Goal: Book appointment/travel/reservation

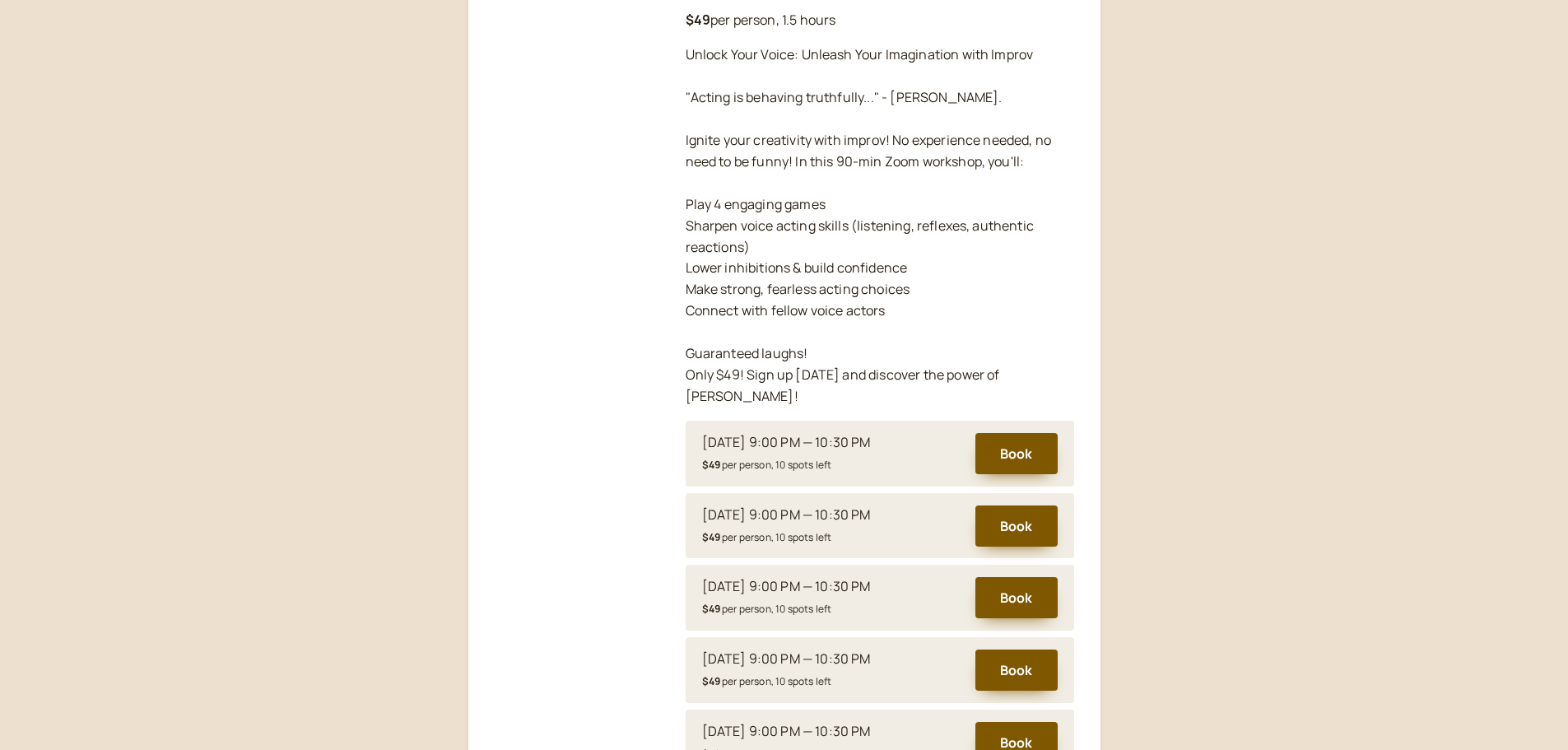
scroll to position [569, 0]
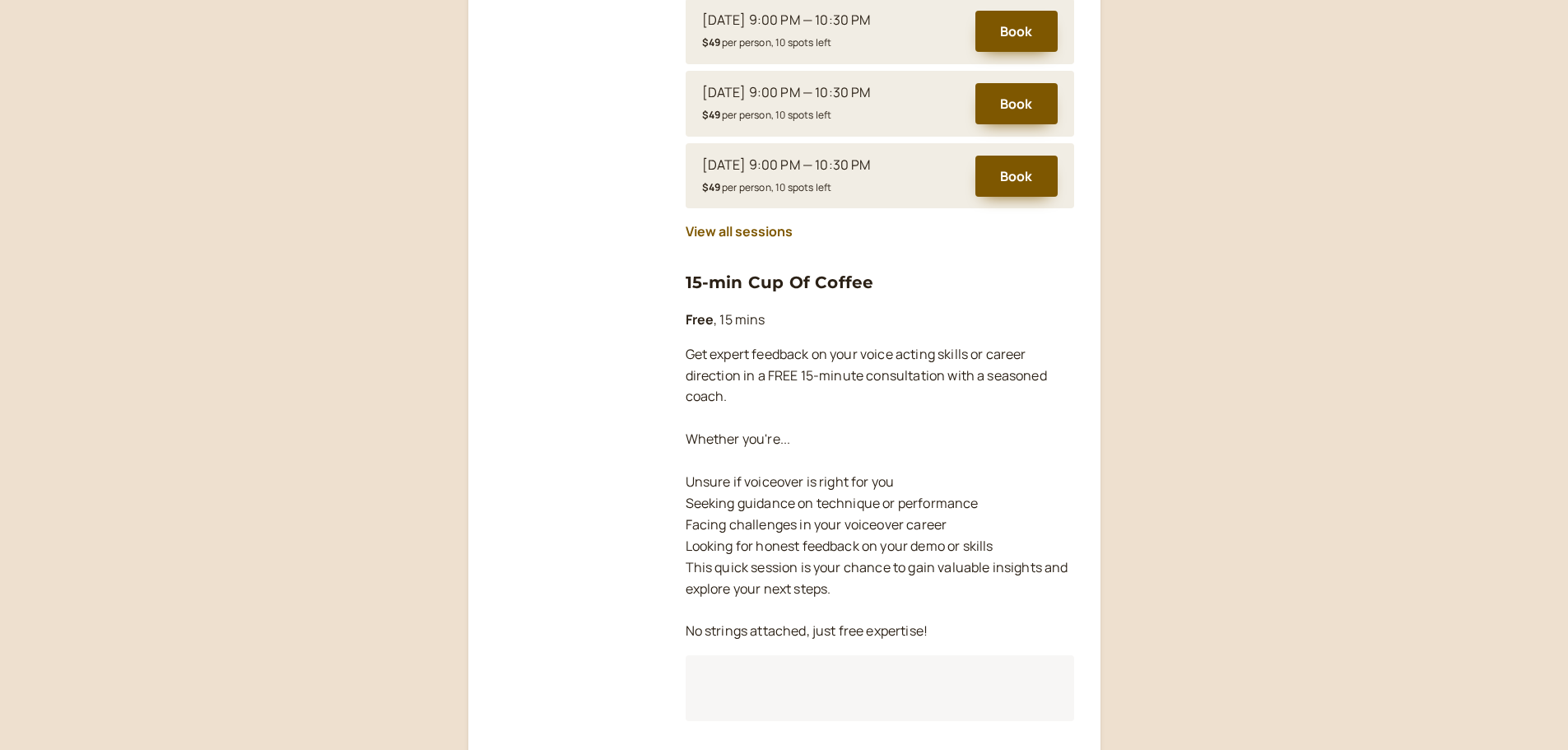
scroll to position [1646, 0]
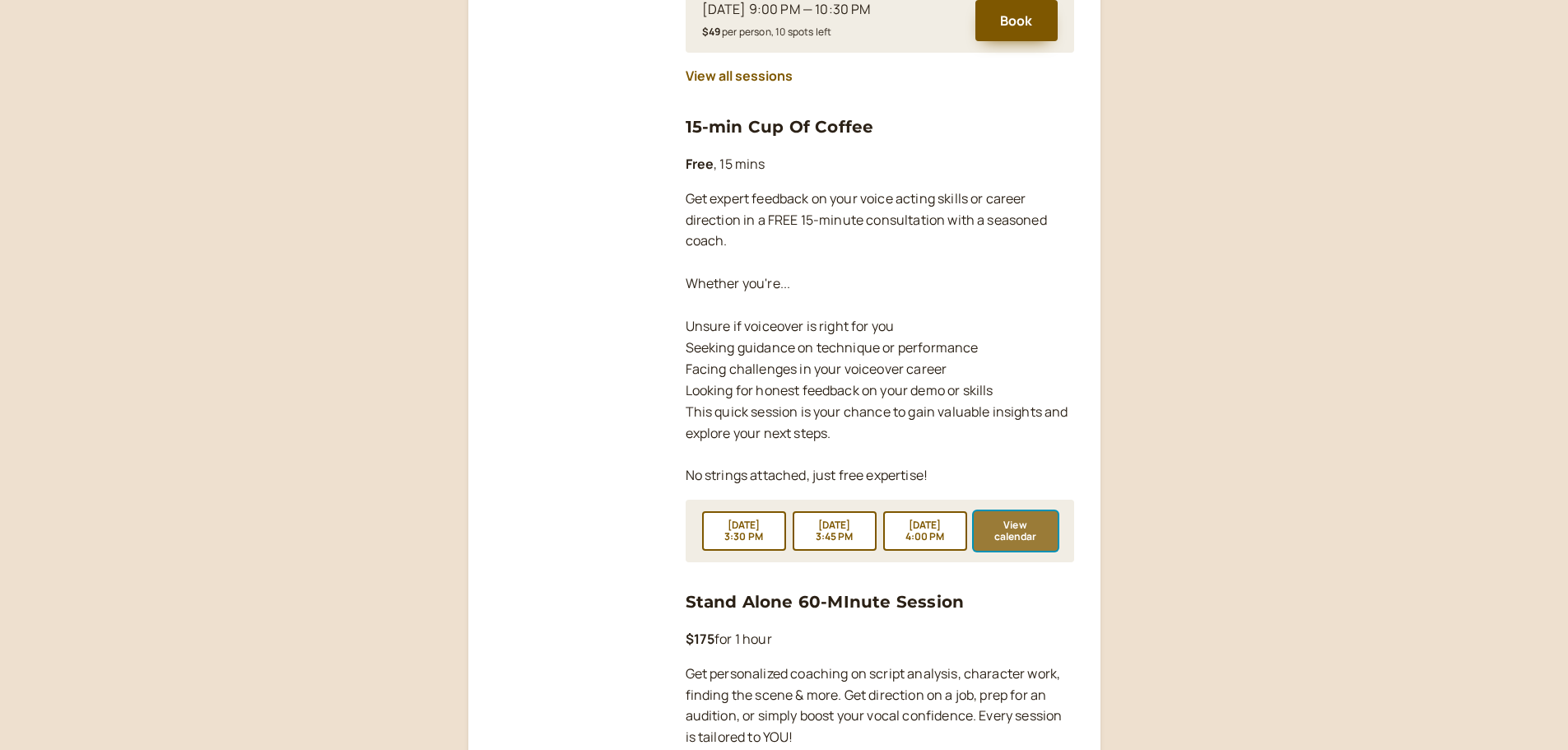
click at [1010, 511] on button "View calendar" at bounding box center [1016, 530] width 84 height 39
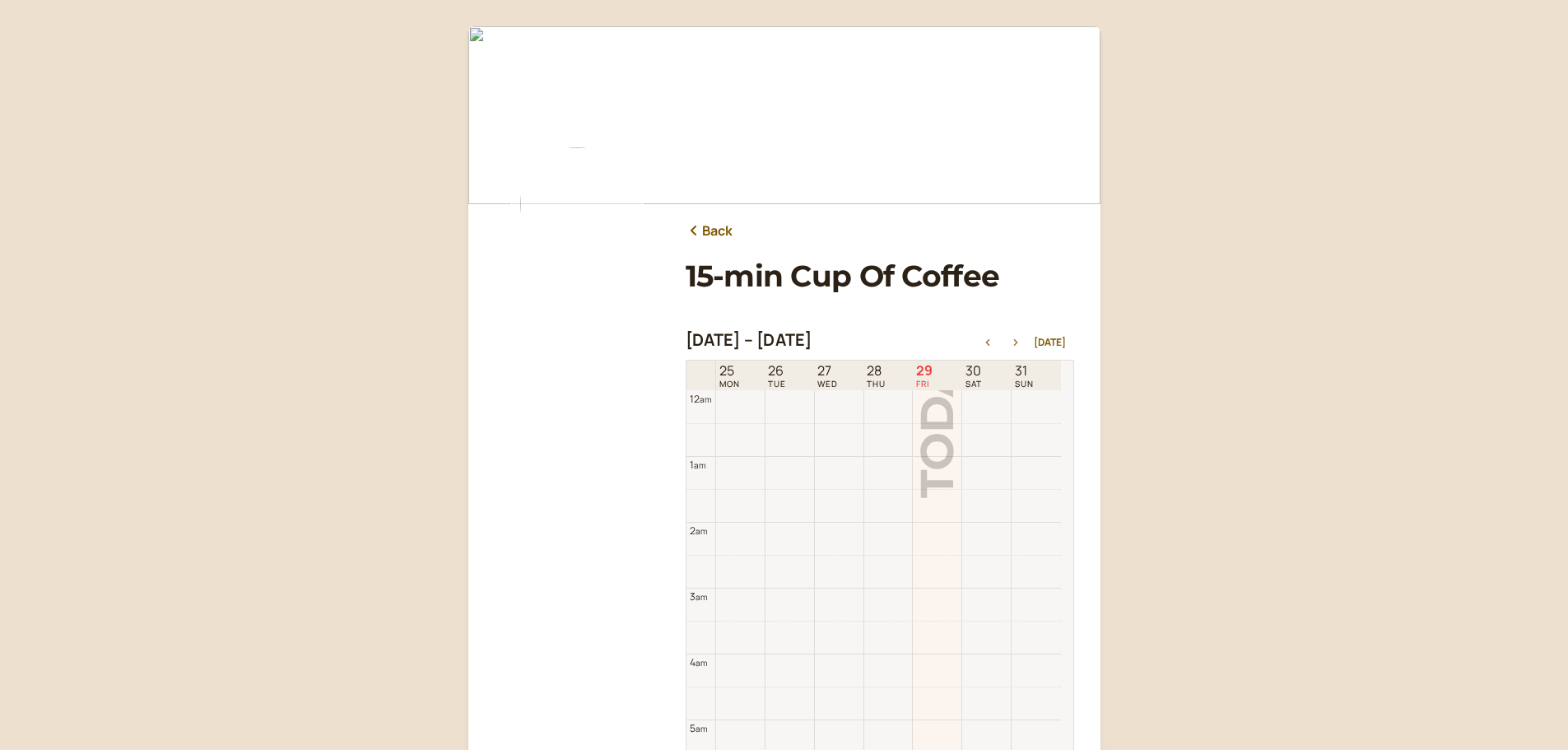
scroll to position [528, 0]
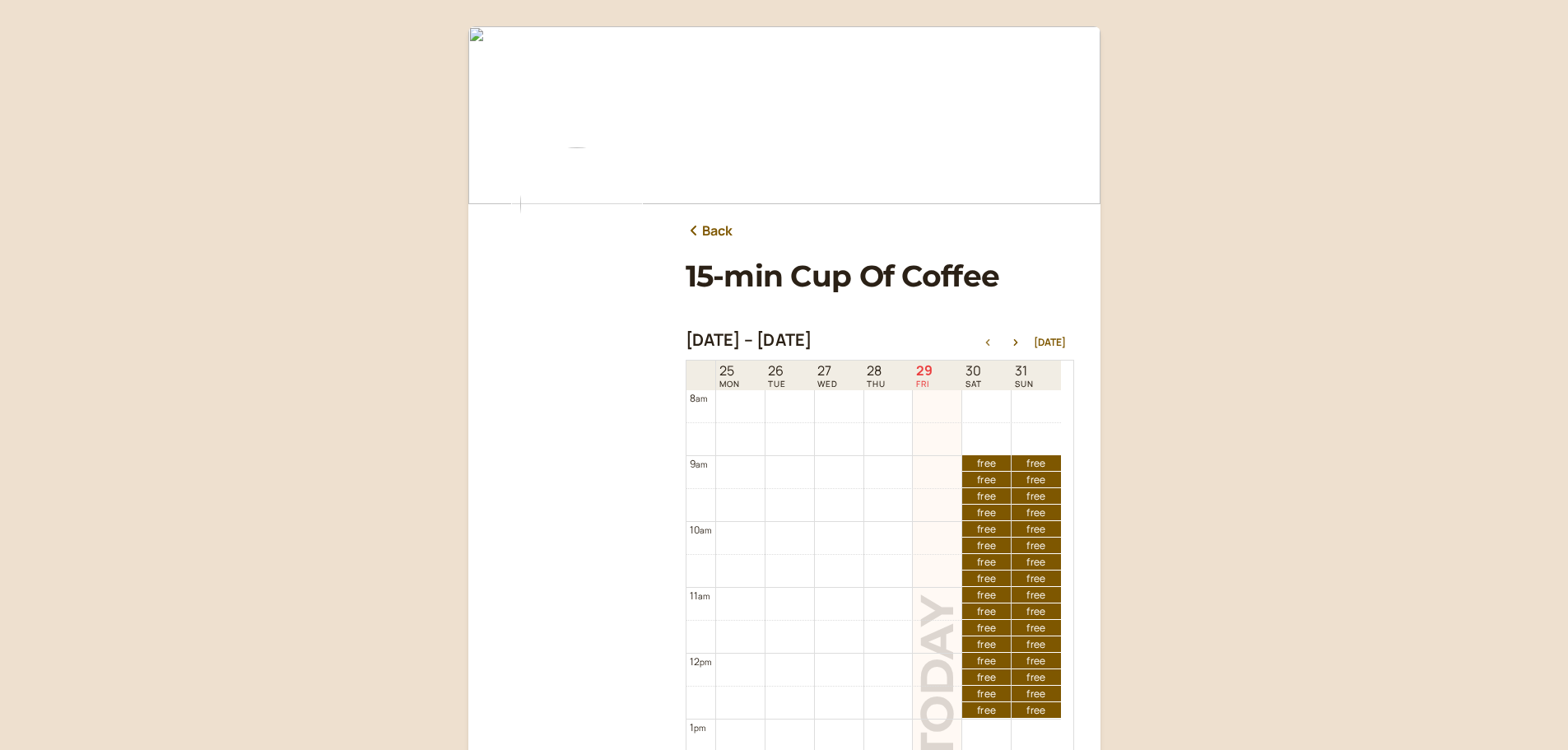
click at [1019, 335] on div "[DATE] – [DATE] [DATE]" at bounding box center [880, 342] width 389 height 23
click at [1020, 345] on icon "button" at bounding box center [1016, 342] width 20 height 7
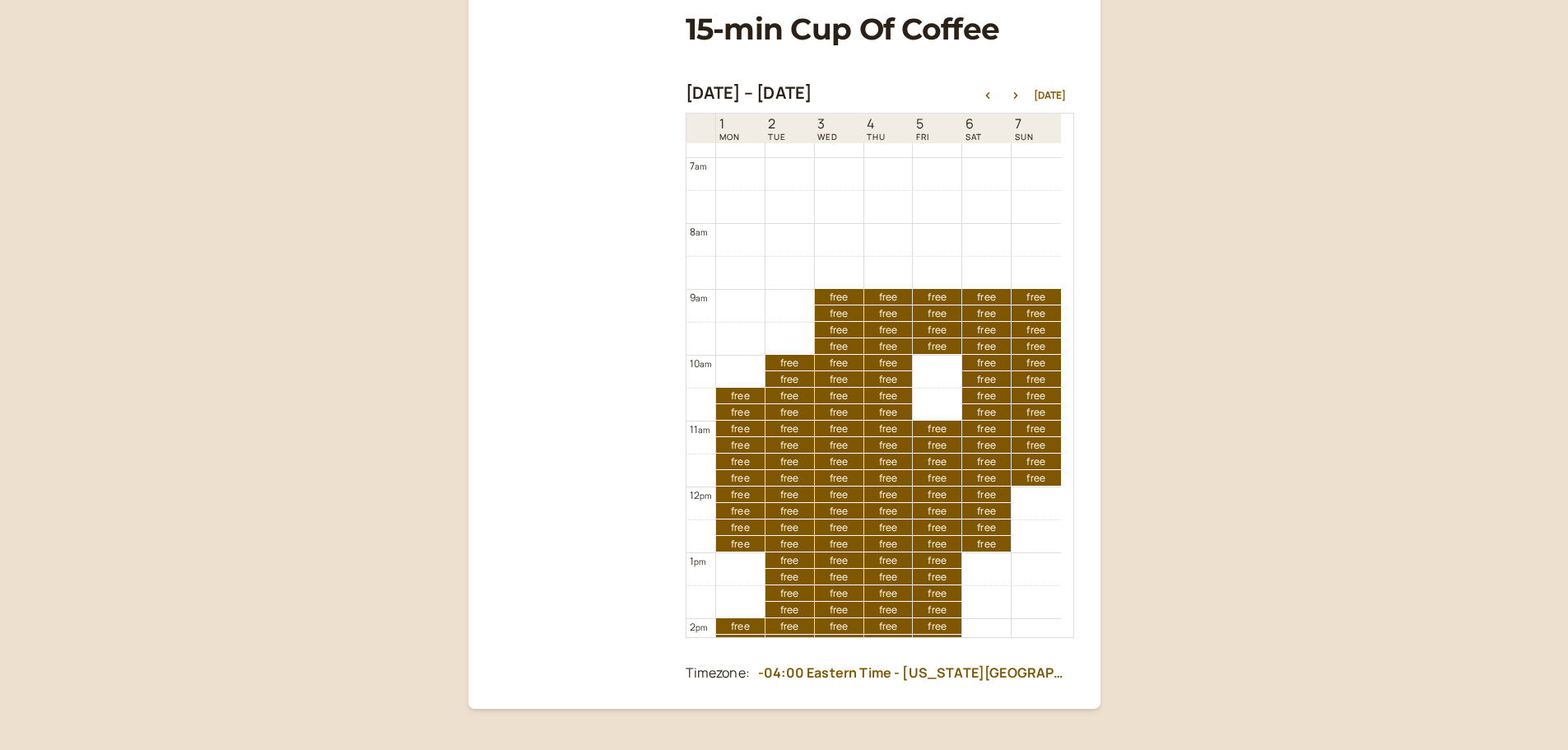
scroll to position [675, 0]
